Goal: Use online tool/utility

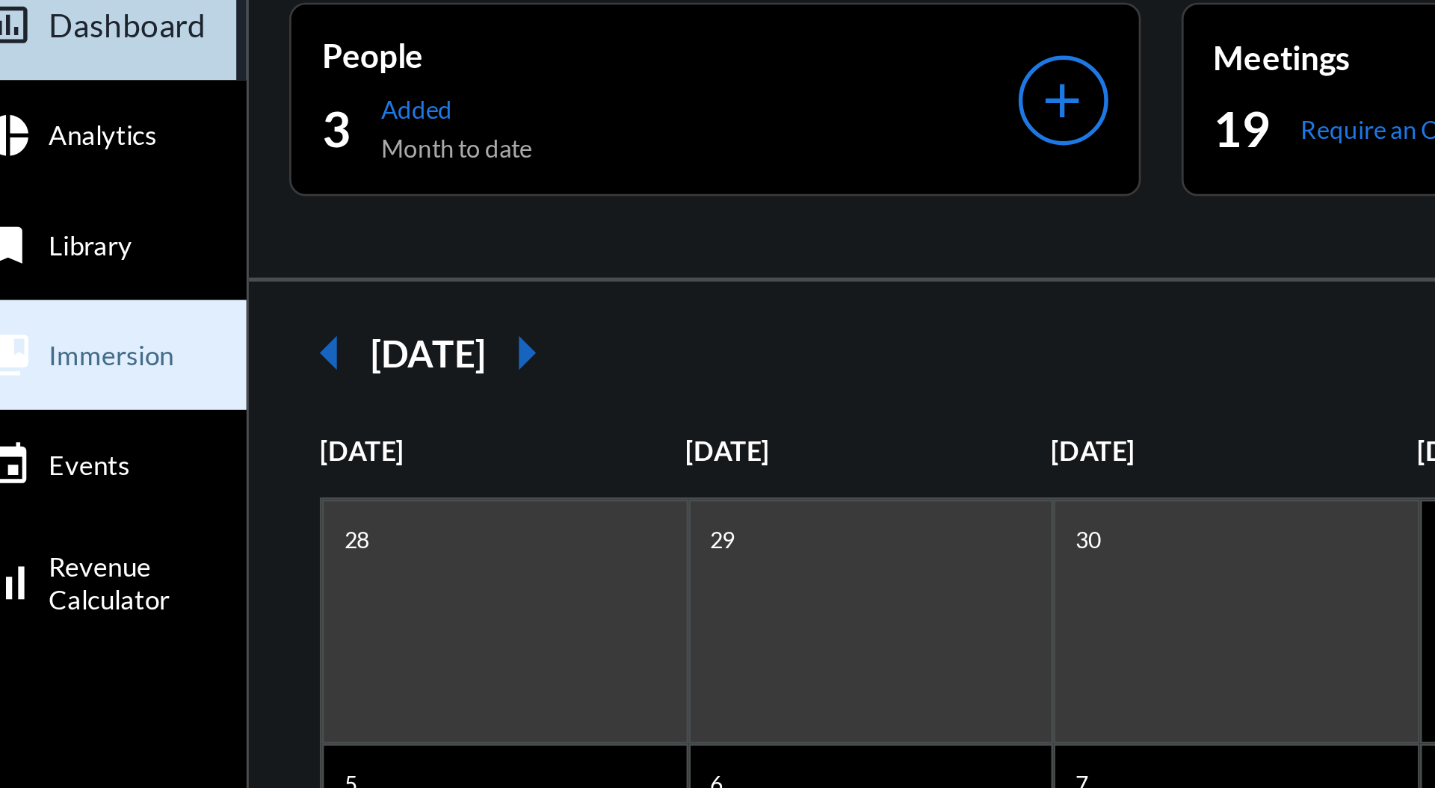
click at [73, 186] on span "Immersion" at bounding box center [62, 182] width 46 height 12
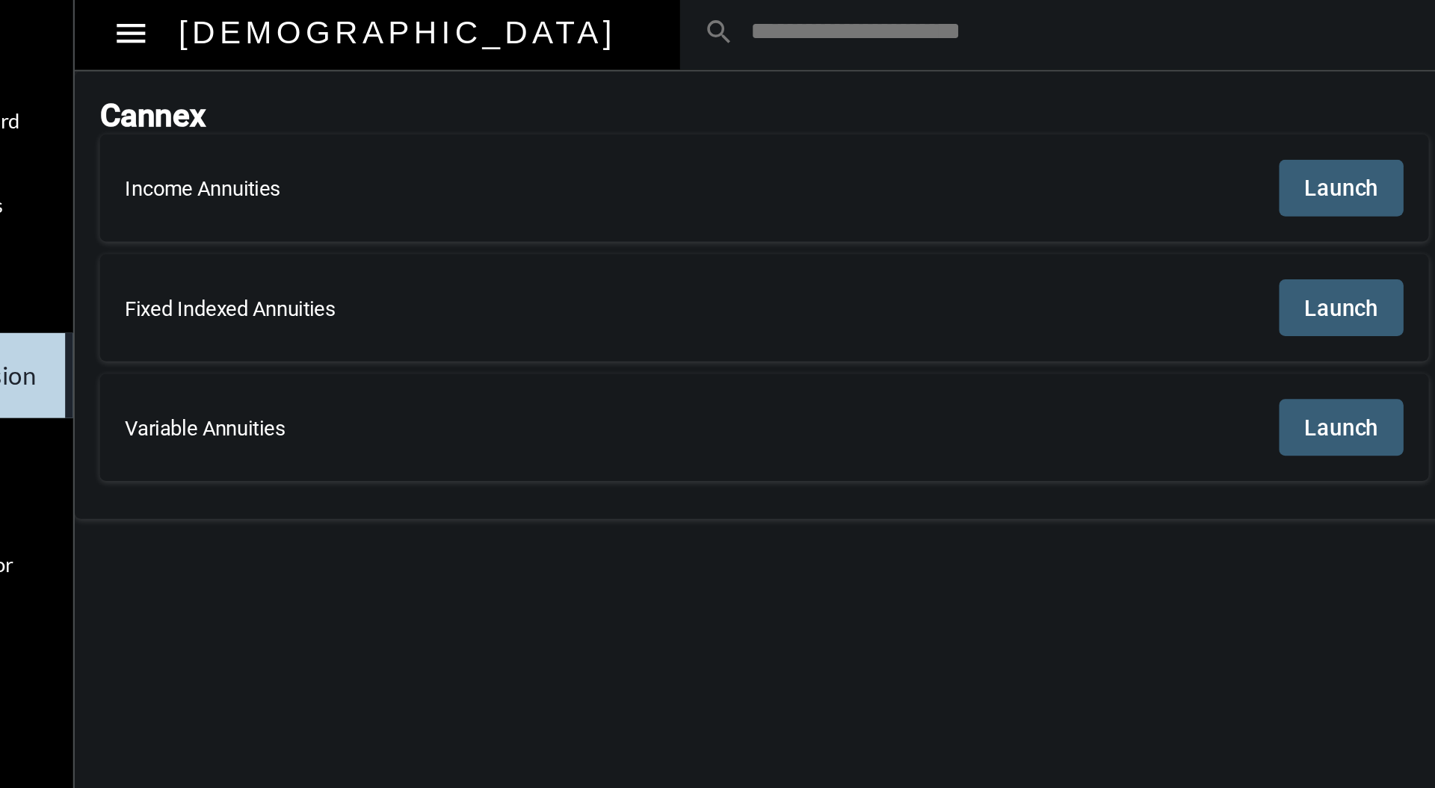
click at [721, 88] on span "Launch" at bounding box center [712, 93] width 35 height 12
